Goal: Find contact information: Find contact information

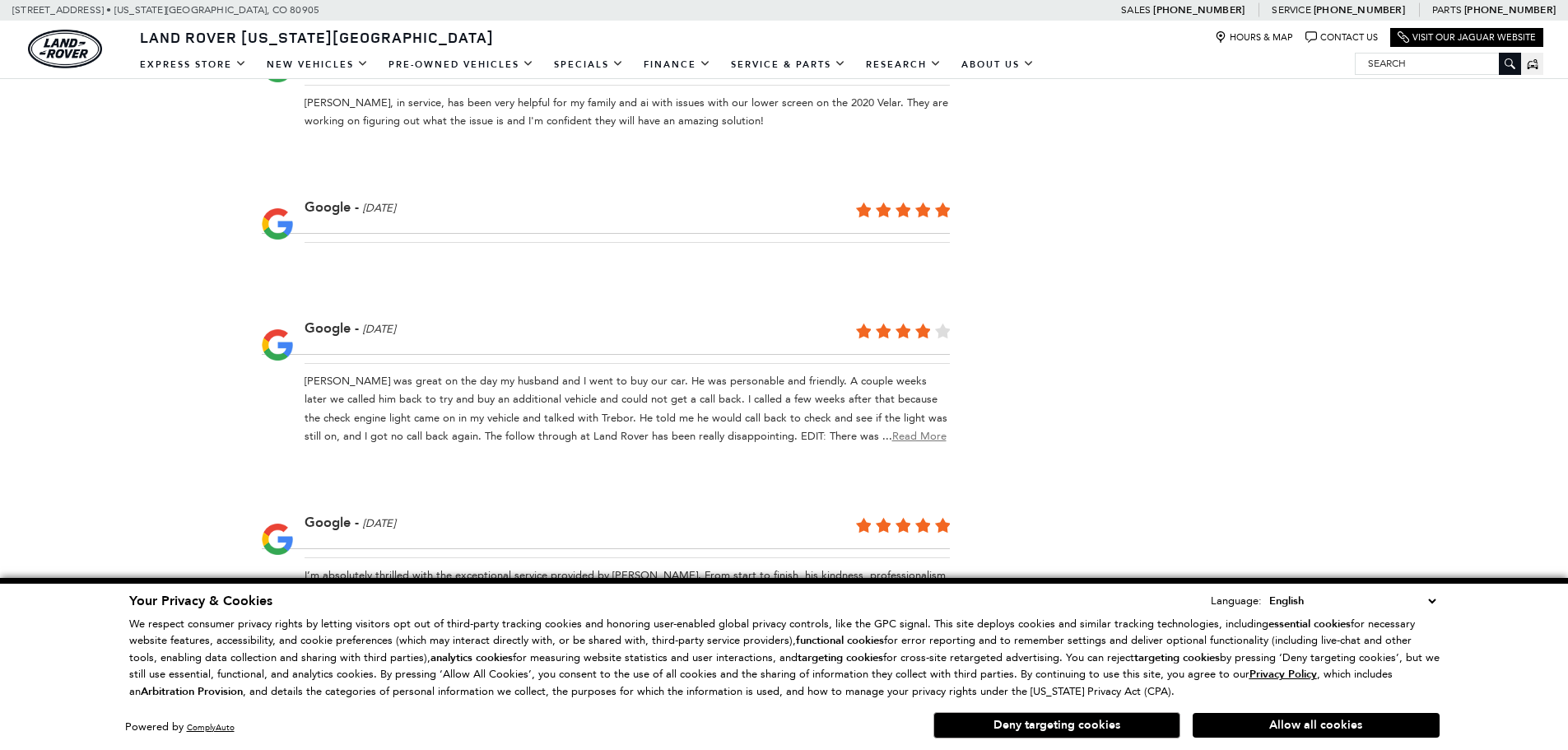
scroll to position [3842, 0]
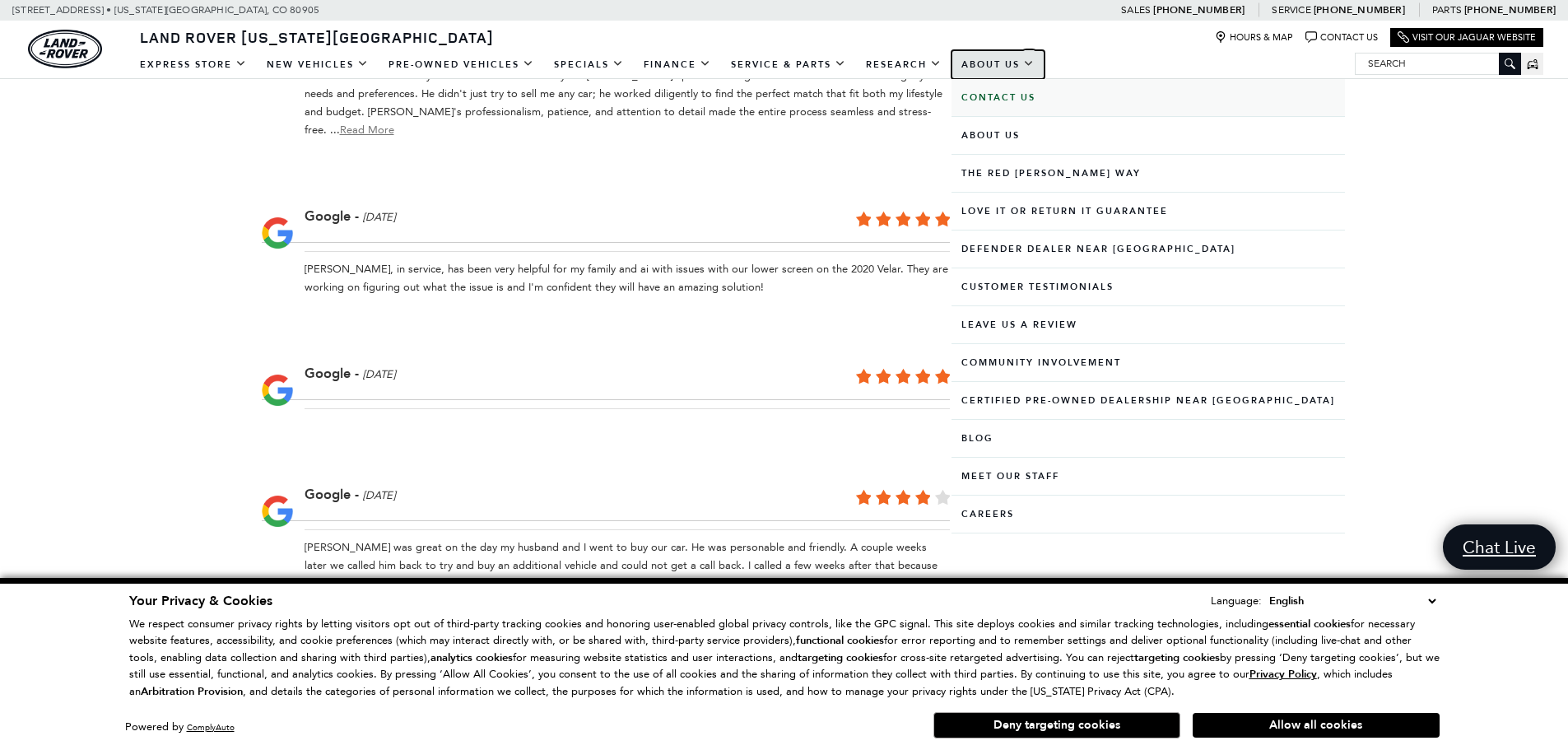
drag, startPoint x: 966, startPoint y: 68, endPoint x: 976, endPoint y: 78, distance: 14.1
click at [966, 68] on link "About Us" at bounding box center [997, 65] width 93 height 29
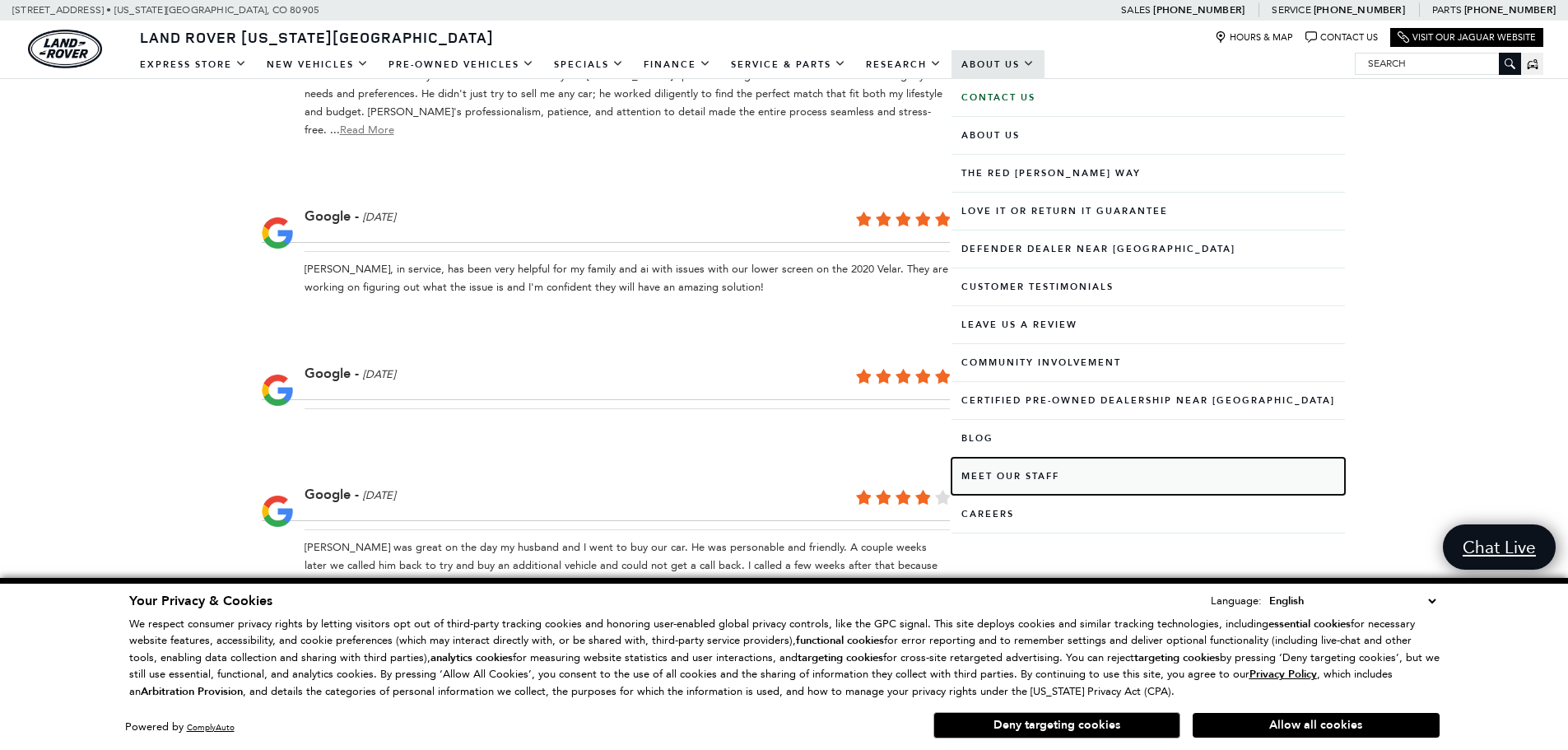
click at [1000, 483] on link "Meet Our Staff" at bounding box center [1148, 476] width 393 height 37
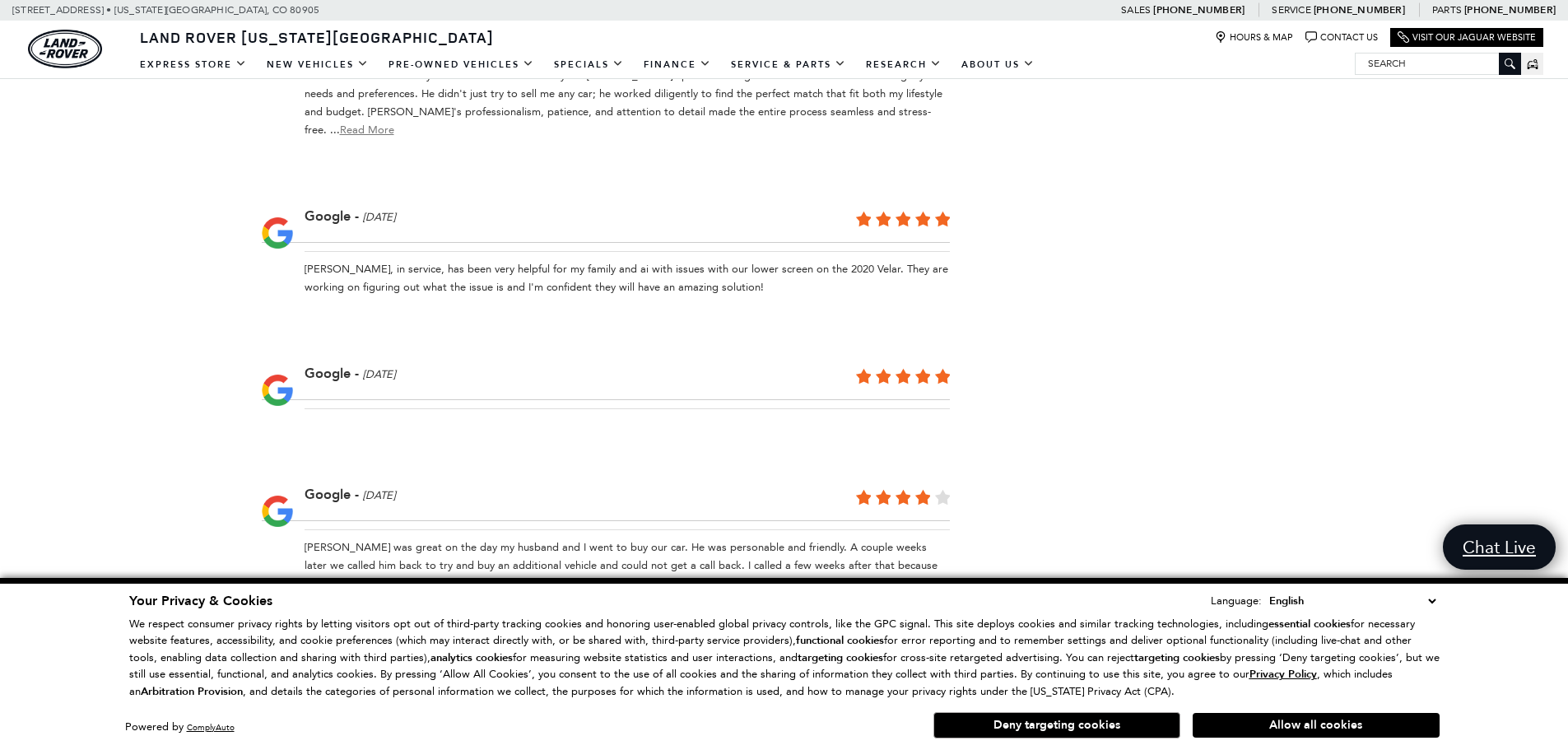
click at [1430, 604] on select "English Spanish / Español English / [GEOGRAPHIC_DATA] Korean / 한국어 Vietnamese /…" at bounding box center [1352, 601] width 174 height 19
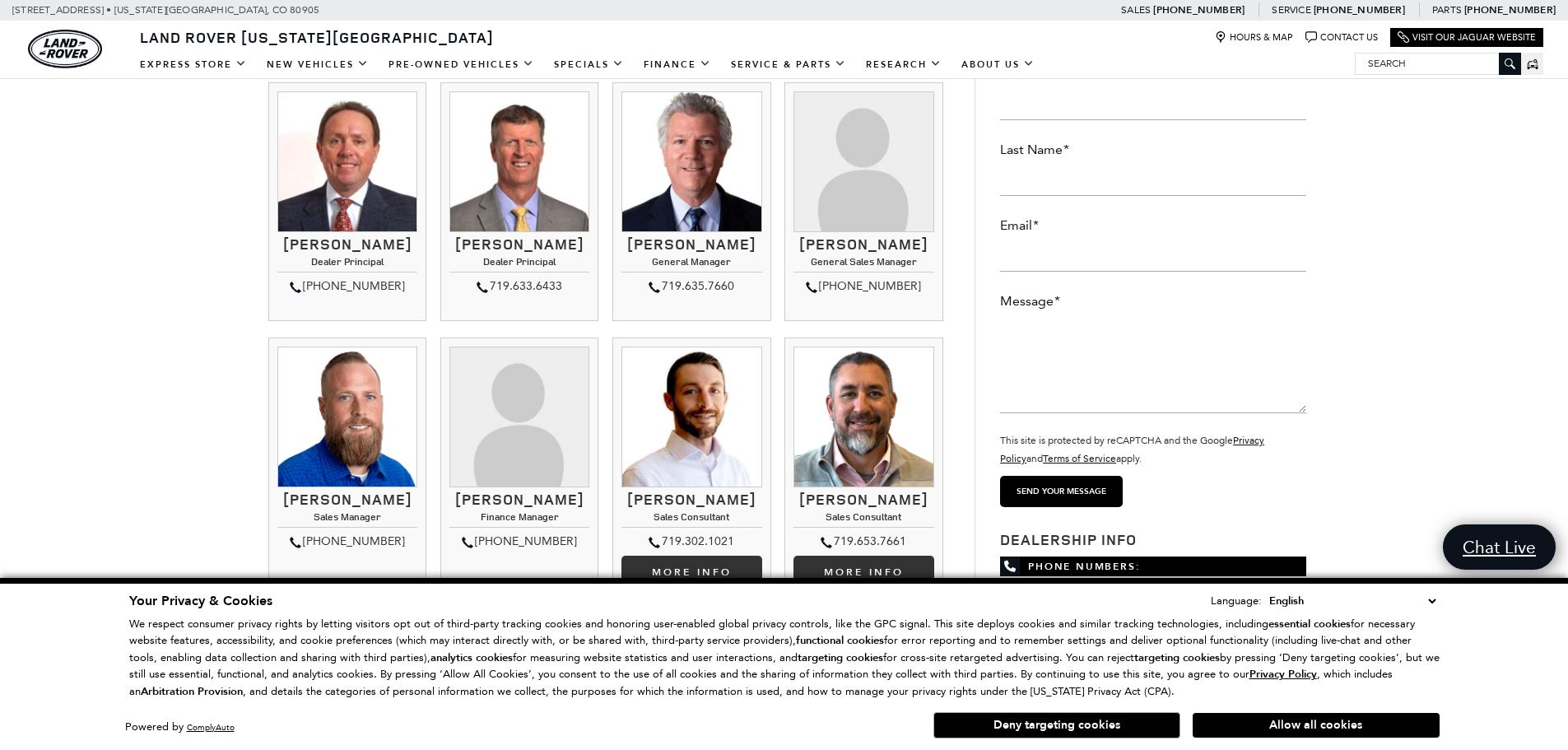
scroll to position [165, 0]
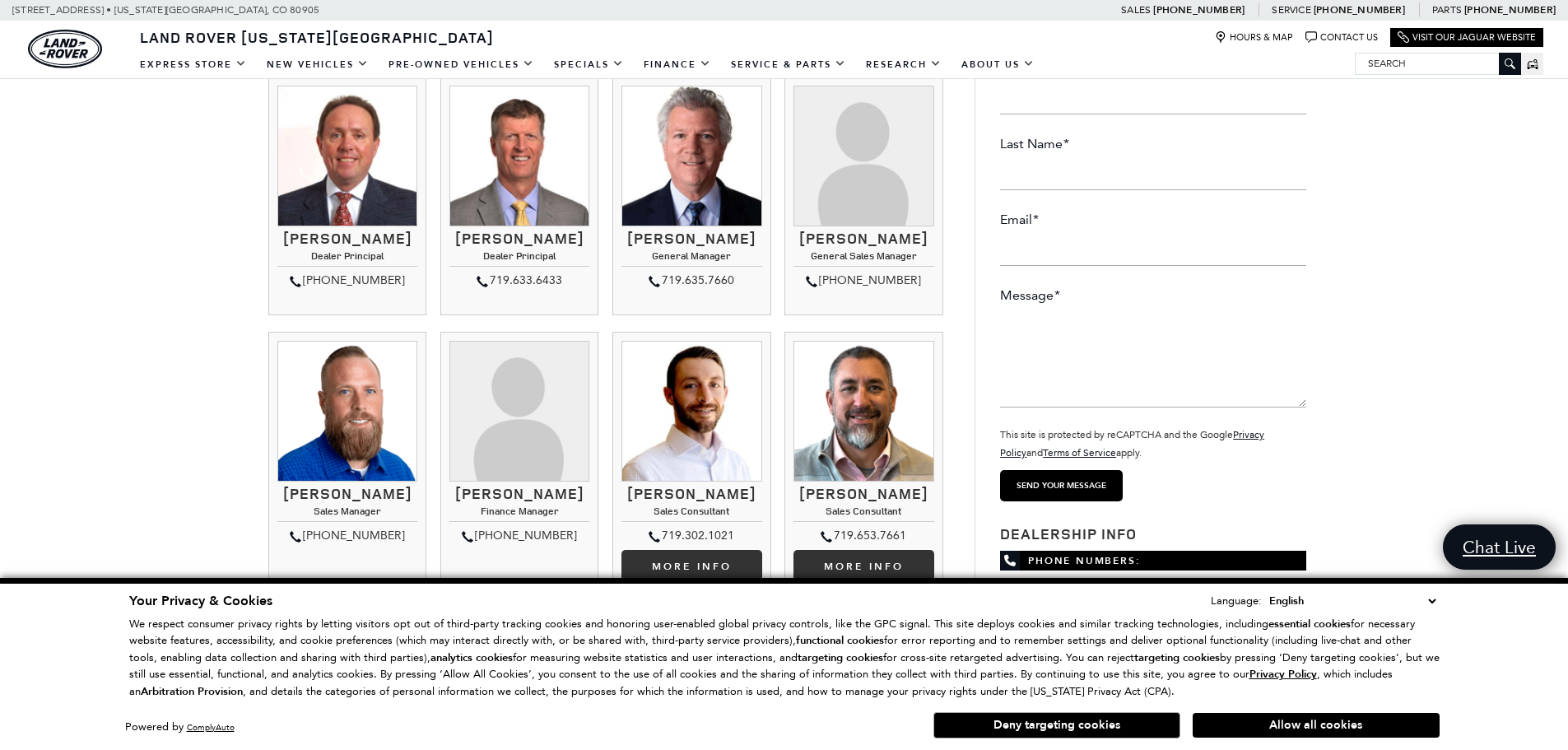
click at [1434, 602] on select "English Spanish / Español English / [GEOGRAPHIC_DATA] Korean / 한국어 Vietnamese /…" at bounding box center [1352, 601] width 174 height 19
click at [1496, 631] on div "Your Privacy & Cookies Language: English Spanish / Español English / [GEOGRAPHI…" at bounding box center [784, 663] width 1568 height 172
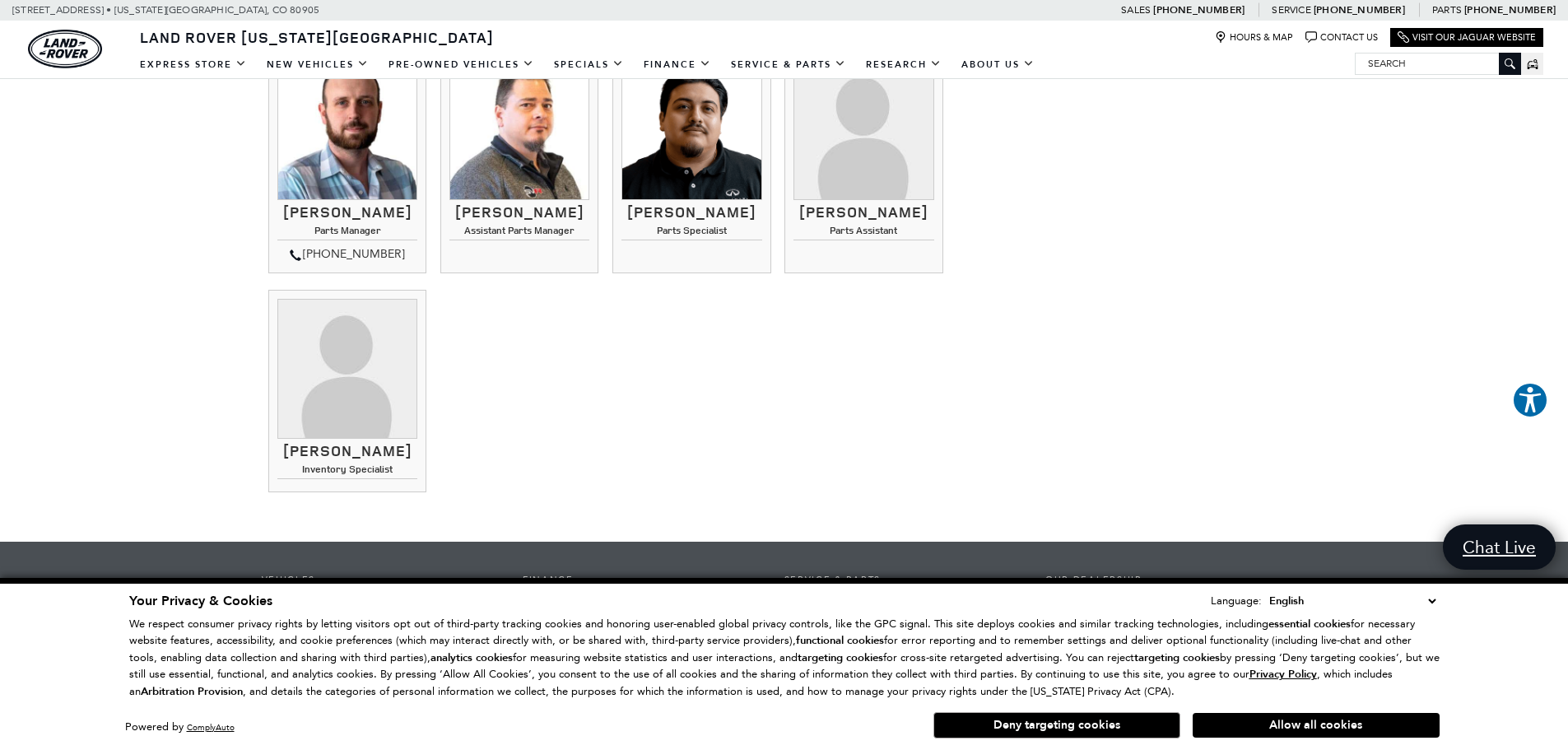
scroll to position [2469, 0]
drag, startPoint x: 402, startPoint y: 451, endPoint x: 279, endPoint y: 457, distance: 123.1
click at [279, 457] on h3 "[PERSON_NAME]" at bounding box center [348, 450] width 140 height 17
